Goal: Transaction & Acquisition: Register for event/course

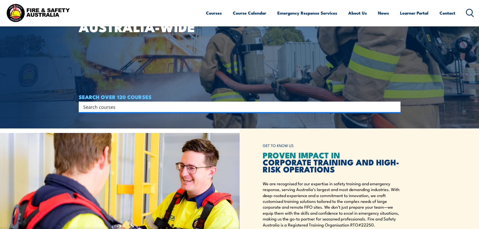
scroll to position [226, 0]
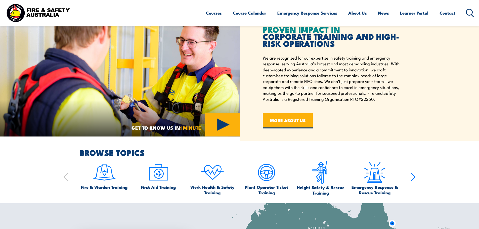
click at [104, 182] on img at bounding box center [105, 173] width 24 height 24
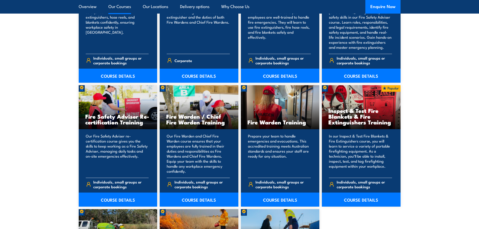
scroll to position [629, 0]
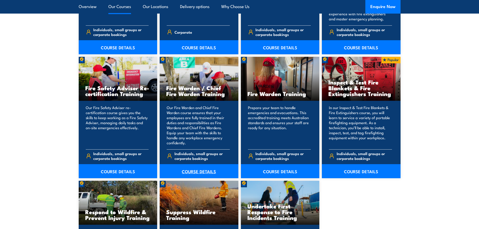
click at [197, 169] on link "COURSE DETAILS" at bounding box center [199, 171] width 79 height 14
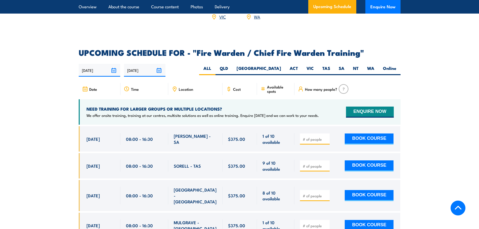
scroll to position [855, 0]
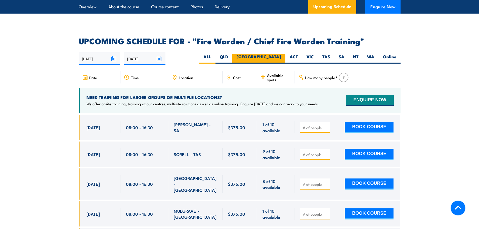
click at [277, 55] on label "NSW" at bounding box center [258, 59] width 53 height 10
click at [281, 55] on input "NSW" at bounding box center [282, 55] width 3 height 3
radio input "true"
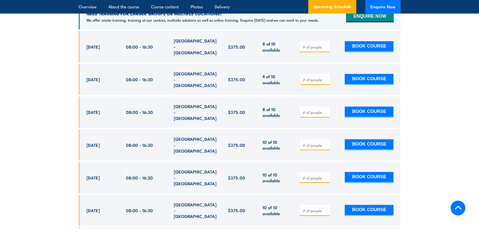
scroll to position [941, 0]
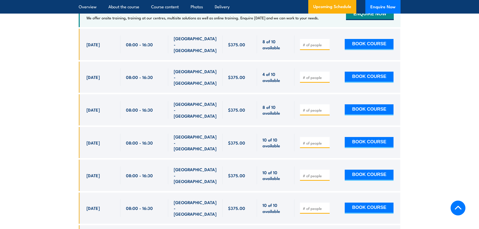
click at [312, 141] on input "number" at bounding box center [315, 143] width 25 height 5
type input "1"
click at [428, 123] on section "UPCOMING SCHEDULE FOR - "Fire Warden / Chief Fire Warden Training" 28/08/2025 2…" at bounding box center [239, 124] width 479 height 346
click at [380, 137] on button "BOOK COURSE" at bounding box center [369, 142] width 49 height 11
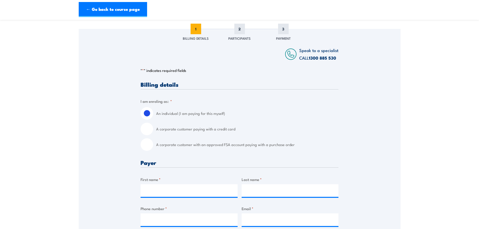
scroll to position [75, 0]
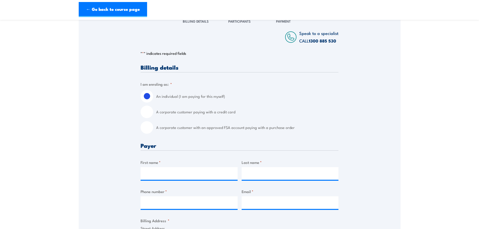
click at [148, 128] on input "A corporate customer with an approved FSA account paying with a purchase order" at bounding box center [147, 127] width 13 height 13
radio input "true"
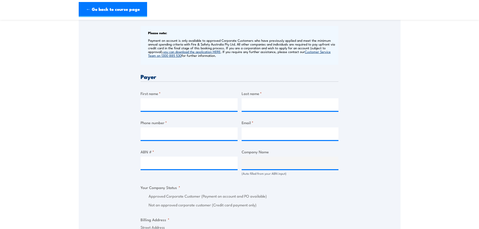
scroll to position [201, 0]
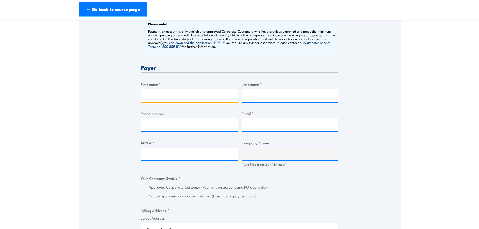
click at [172, 91] on input "First name *" at bounding box center [189, 95] width 97 height 13
type input "Karen"
type input "Whowell"
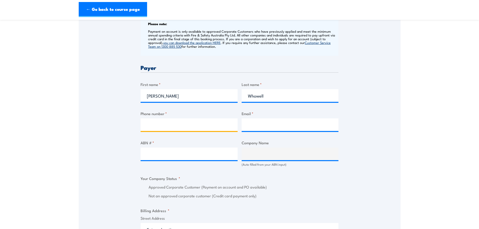
type input "0403106213"
type input "businesssupport@cashconverters.com"
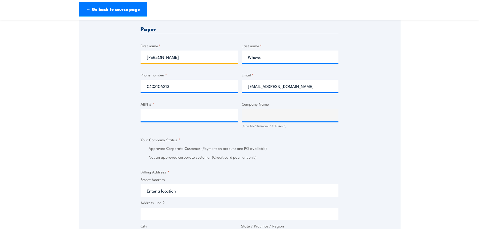
scroll to position [252, 0]
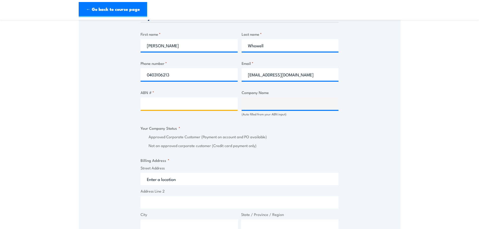
click at [160, 102] on input "ABN # *" at bounding box center [189, 103] width 97 height 13
paste input "43 127 343 293"
type input "43 127 343 293"
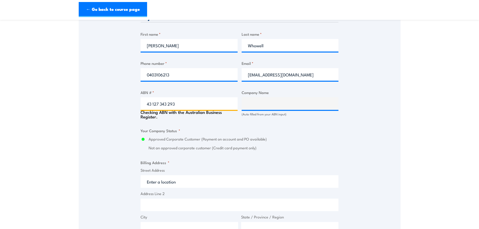
type input "CASH CONVERTERS(STORES) PTY LTD"
radio input "true"
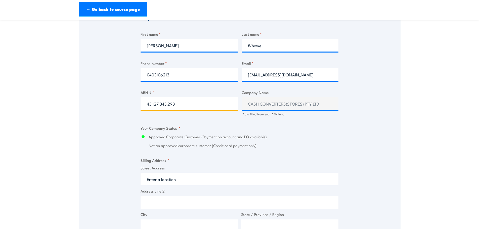
type input "43 127 343 293"
click at [113, 147] on div "Speak to a specialist CALL 1300 885 530 CALL 1300 885 530 " * " indicates requi…" at bounding box center [240, 125] width 322 height 578
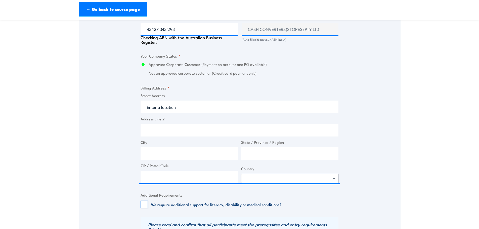
scroll to position [327, 0]
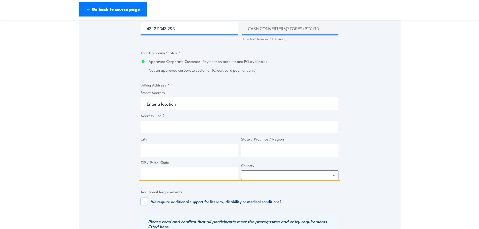
click at [174, 105] on input "Street Address" at bounding box center [240, 103] width 198 height 13
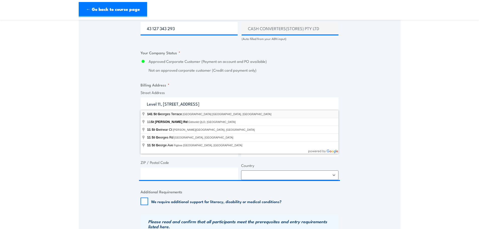
type input "141 St Georges Terrace, Perth WA, Australia"
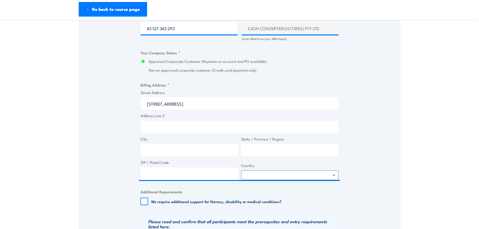
type input "141 St Georges Terrace"
type input "Perth"
type input "Western Australia"
type input "6000"
select select "Australia"
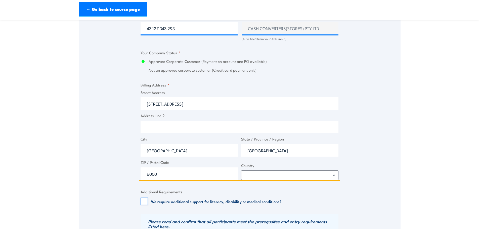
click at [148, 104] on input "141 St Georges Terrace" at bounding box center [240, 103] width 198 height 13
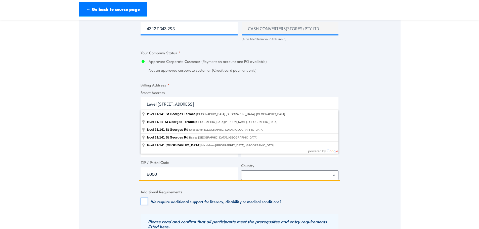
type input "Level 11, 141 St Georges Terrace"
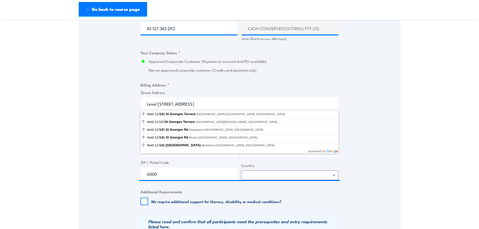
click at [116, 94] on div "Speak to a specialist CALL 1300 885 530 CALL 1300 885 530 " * " indicates requi…" at bounding box center [240, 49] width 322 height 578
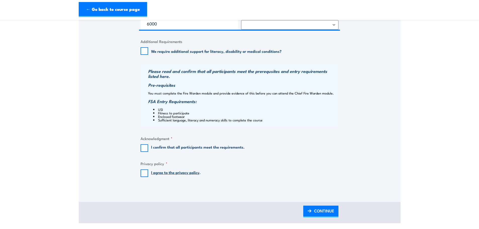
scroll to position [478, 0]
click at [144, 145] on input "I confirm that all participants meet the requirements." at bounding box center [145, 148] width 8 height 8
checkbox input "true"
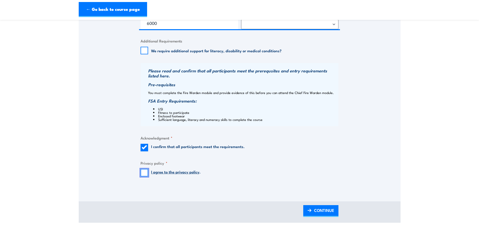
click at [144, 173] on input "I agree to the privacy policy ." at bounding box center [145, 173] width 8 height 8
checkbox input "true"
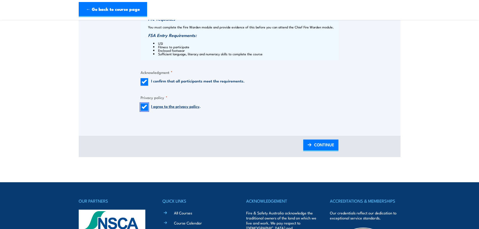
scroll to position [579, 0]
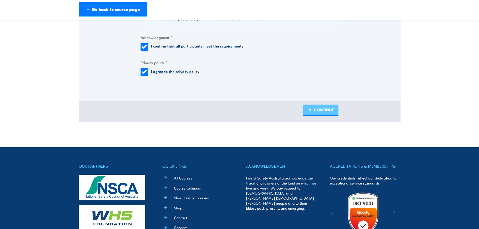
click at [325, 108] on span "CONTINUE" at bounding box center [324, 109] width 20 height 13
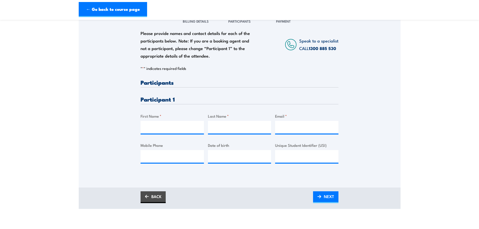
scroll to position [101, 0]
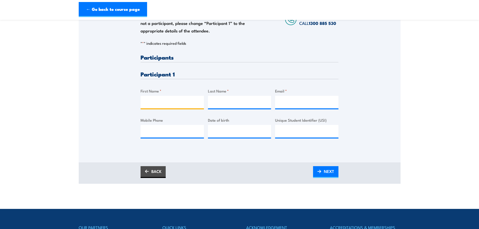
click at [159, 98] on input "First Name *" at bounding box center [172, 102] width 63 height 13
drag, startPoint x: 137, startPoint y: 101, endPoint x: 140, endPoint y: 101, distance: 3.3
click at [137, 101] on div "Please provide names and contact details for each of the participants below. No…" at bounding box center [240, 68] width 322 height 162
click at [161, 100] on input "First Name *" at bounding box center [172, 102] width 63 height 13
type input "Sabrina"
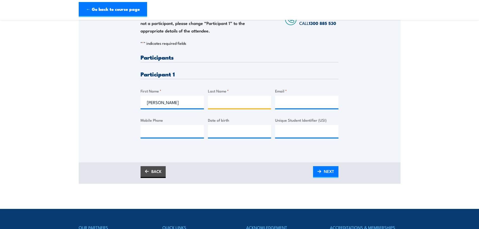
click at [212, 105] on input "Last Name *" at bounding box center [239, 102] width 63 height 13
type input "Irin"
click at [284, 99] on input "Email *" at bounding box center [306, 102] width 63 height 13
paste input "sabrina.irin@cashconverters.com.au"
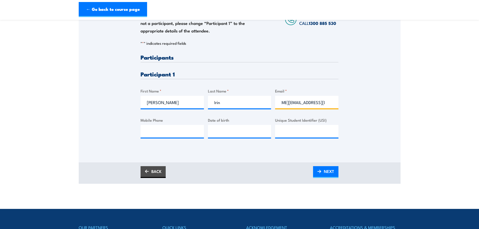
type input "sabrina.irin@cashconverters.com.au"
click at [172, 132] on input "Mobile Phone" at bounding box center [172, 131] width 63 height 13
click at [172, 134] on input "Mobile Phone" at bounding box center [172, 131] width 63 height 13
paste input "0414215109"
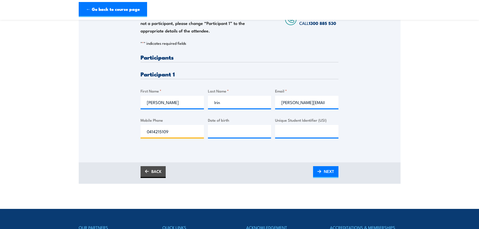
click at [154, 132] on input "0414215109" at bounding box center [172, 131] width 63 height 13
click at [156, 132] on input "0414215109" at bounding box center [172, 131] width 63 height 13
type input "0414215109"
click at [230, 132] on input "__/__/____" at bounding box center [239, 131] width 63 height 13
type input "16/09/1992"
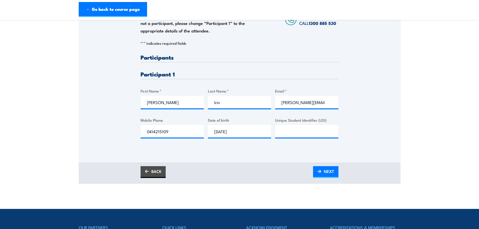
click at [214, 178] on div "BACK NEXT" at bounding box center [240, 172] width 198 height 12
click at [331, 171] on span "NEXT" at bounding box center [329, 171] width 10 height 13
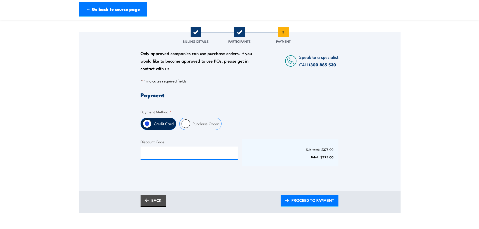
scroll to position [75, 0]
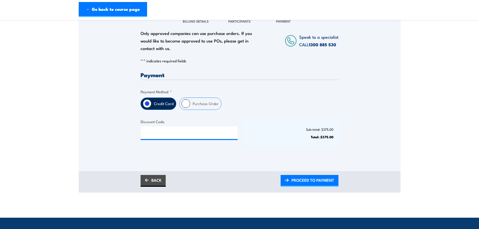
click at [203, 103] on label "Purchase Order" at bounding box center [205, 104] width 31 height 12
click at [190, 103] on input "Purchase Order" at bounding box center [186, 103] width 9 height 9
radio input "true"
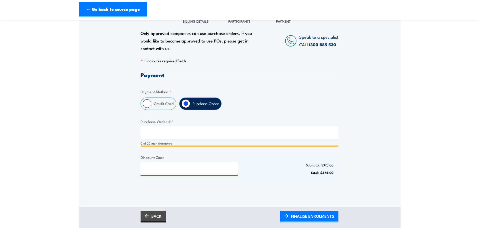
click at [151, 134] on input "Purchase Order # *" at bounding box center [240, 133] width 198 height 13
click at [162, 135] on input "SI14110205" at bounding box center [240, 133] width 198 height 13
click at [156, 134] on input "SI141102025" at bounding box center [240, 133] width 198 height 13
type input "SI14102025"
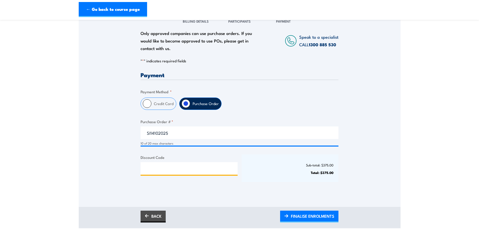
click at [159, 170] on input "Discount Code" at bounding box center [189, 168] width 97 height 13
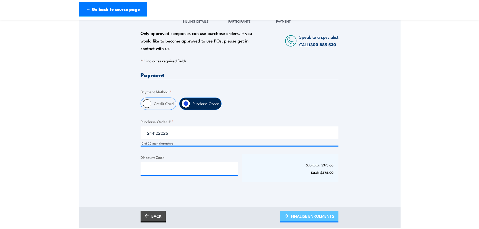
click at [298, 219] on span "FINALISE ENROLMENTS" at bounding box center [312, 216] width 43 height 13
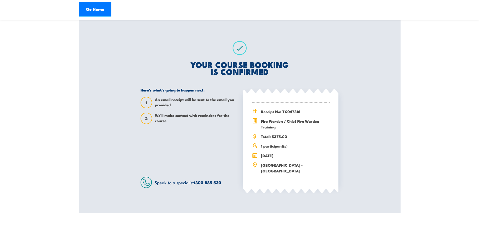
scroll to position [75, 0]
